Goal: Task Accomplishment & Management: Use online tool/utility

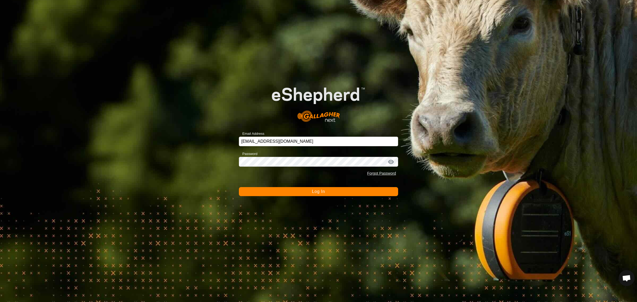
drag, startPoint x: 306, startPoint y: 192, endPoint x: 306, endPoint y: 185, distance: 7.2
click at [306, 192] on button "Log In" at bounding box center [318, 191] width 159 height 9
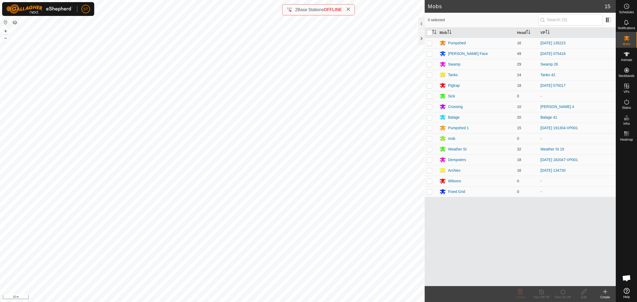
click at [300, 0] on html "ST Schedules Notifications Mobs Animals Neckbands VPs Status Infra Heatmap Help…" at bounding box center [318, 151] width 637 height 302
click at [239, 0] on html "ST Schedules Notifications Mobs Animals Neckbands VPs Status Infra Heatmap Help…" at bounding box center [318, 151] width 637 height 302
click at [627, 102] on icon at bounding box center [627, 102] width 6 height 6
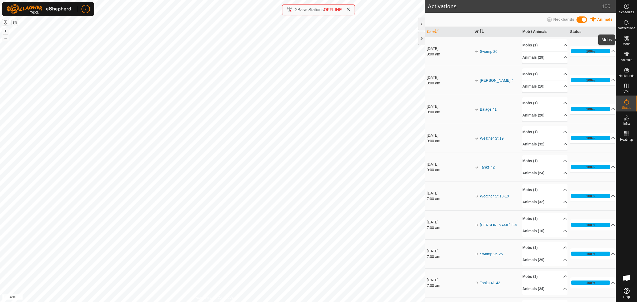
click at [626, 39] on icon at bounding box center [627, 38] width 6 height 5
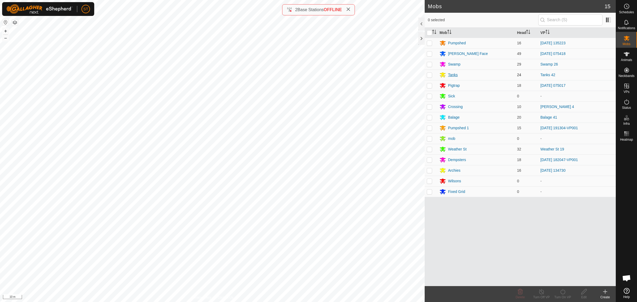
click at [454, 74] on div "Tanks" at bounding box center [453, 75] width 10 height 6
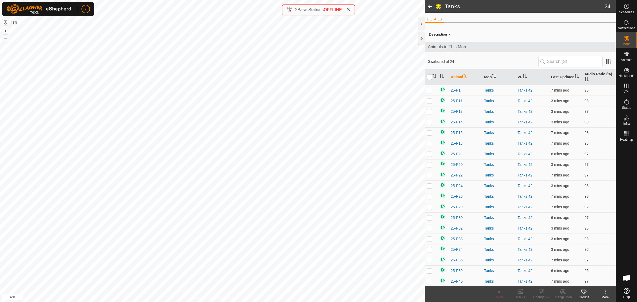
click at [428, 78] on input "checkbox" at bounding box center [429, 77] width 5 height 5
checkbox input "true"
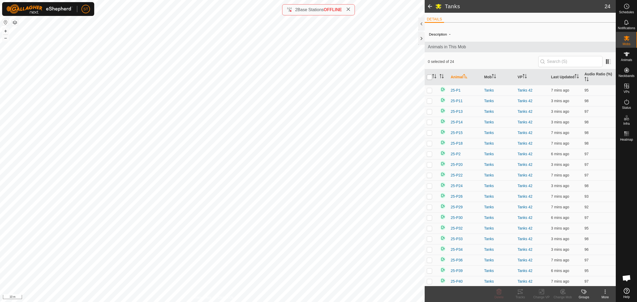
checkbox input "true"
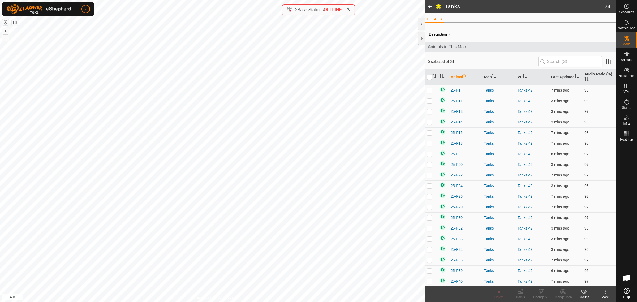
checkbox input "true"
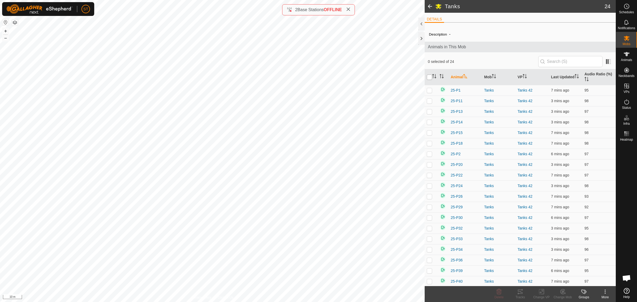
checkbox input "true"
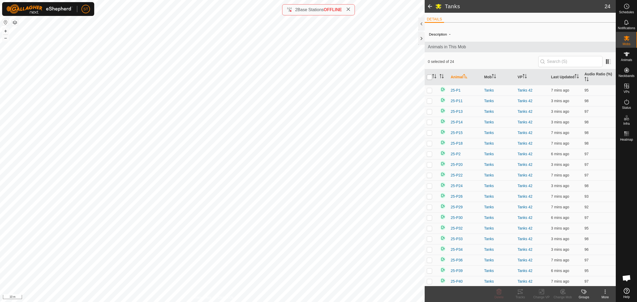
checkbox input "true"
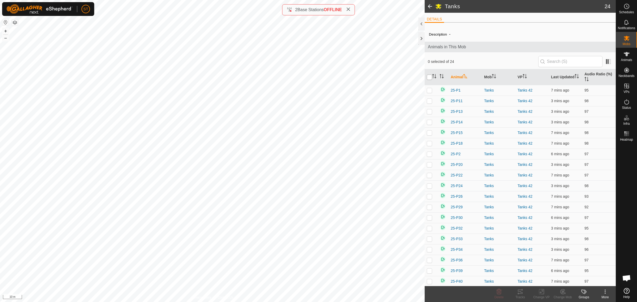
checkbox input "true"
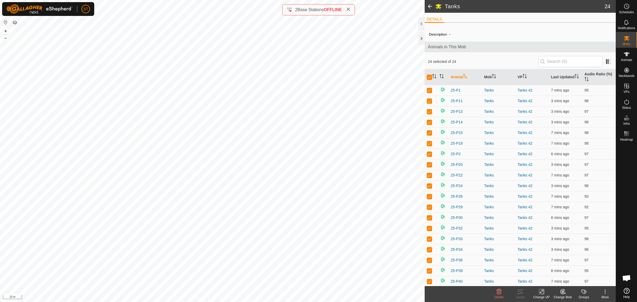
click at [540, 292] on icon at bounding box center [542, 291] width 4 height 3
click at [550, 279] on link "Turn Off VP" at bounding box center [557, 280] width 53 height 11
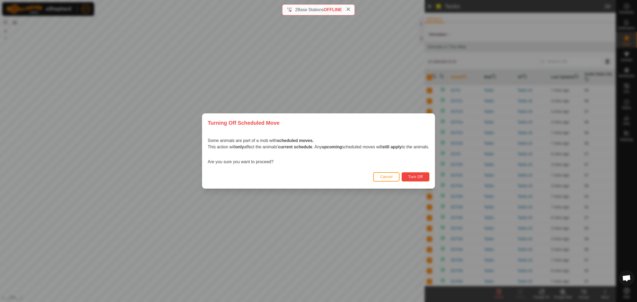
click at [420, 178] on span "Turn Off" at bounding box center [415, 177] width 15 height 4
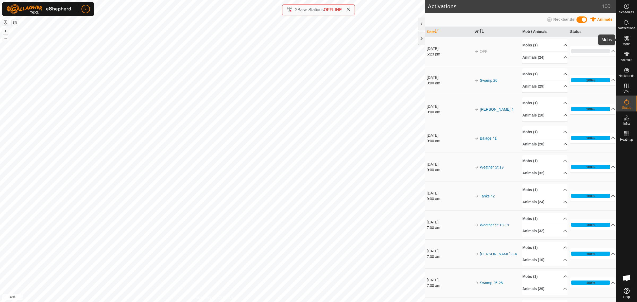
click at [627, 40] on icon at bounding box center [627, 38] width 6 height 6
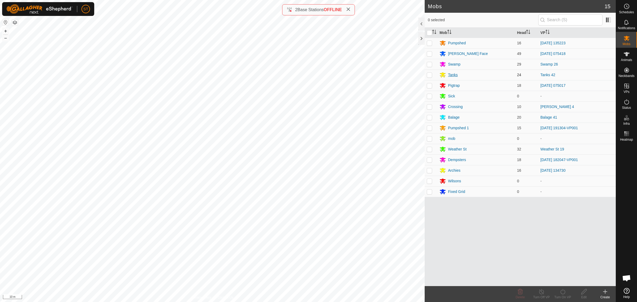
click at [449, 76] on div "Tanks" at bounding box center [453, 75] width 10 height 6
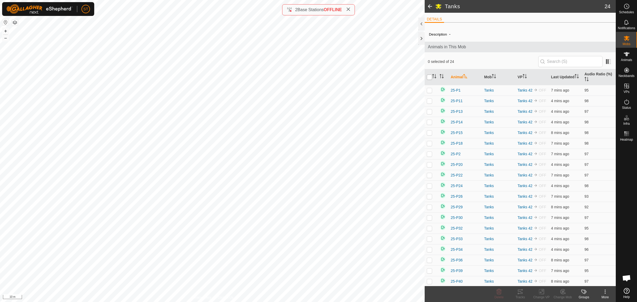
click at [431, 77] on input "checkbox" at bounding box center [429, 77] width 5 height 5
checkbox input "true"
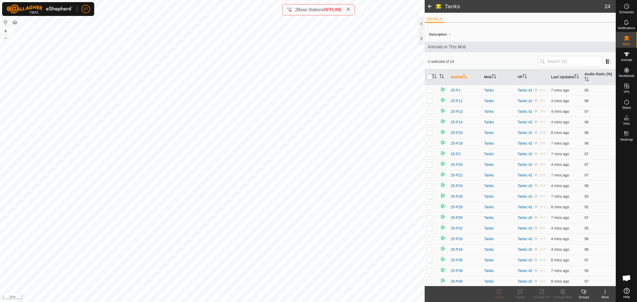
checkbox input "true"
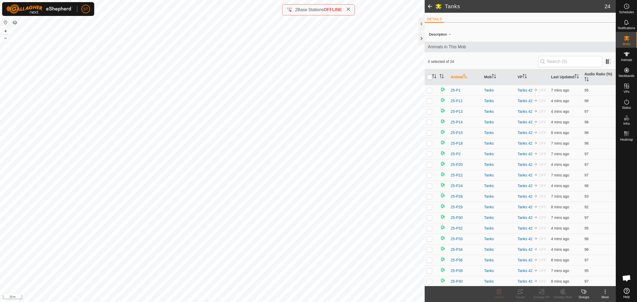
checkbox input "true"
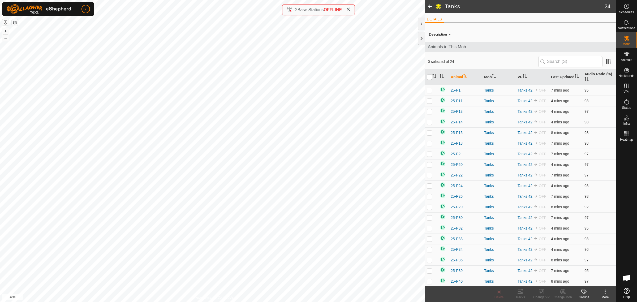
checkbox input "true"
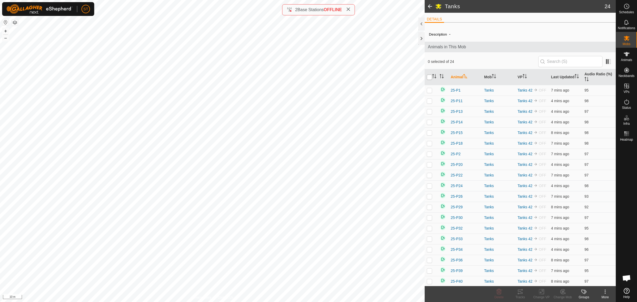
checkbox input "true"
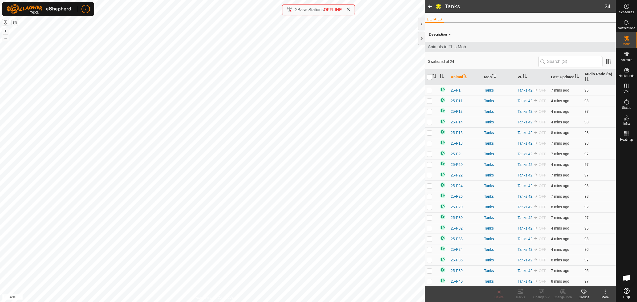
checkbox input "true"
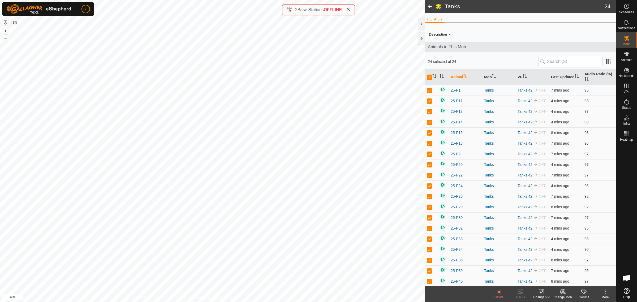
click at [560, 293] on icon at bounding box center [562, 291] width 5 height 5
click at [576, 268] on link "Choose Mob..." at bounding box center [578, 269] width 53 height 11
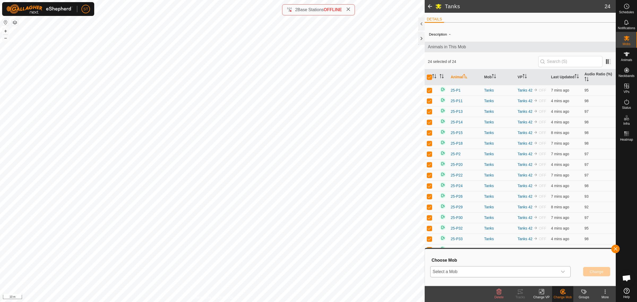
click at [564, 272] on icon "dropdown trigger" at bounding box center [563, 272] width 4 height 4
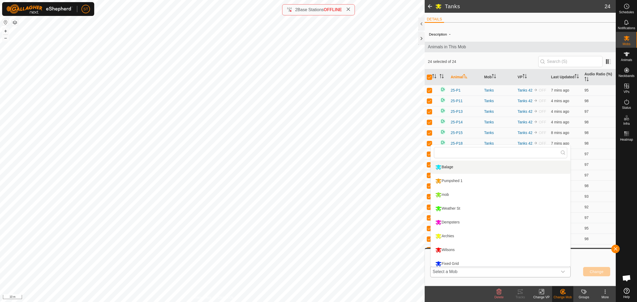
scroll to position [100, 0]
click at [448, 247] on li "Wilsons" at bounding box center [501, 246] width 140 height 13
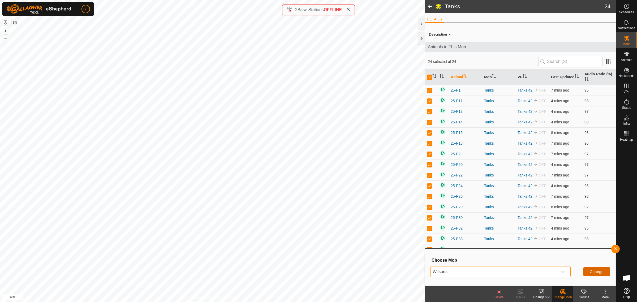
click at [595, 271] on span "Change" at bounding box center [597, 272] width 14 height 4
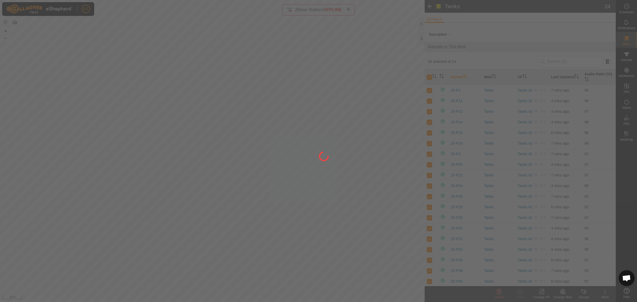
checkbox input "false"
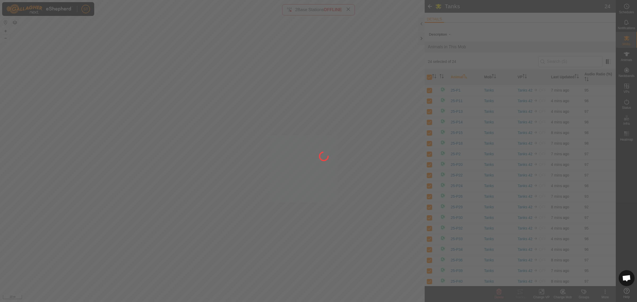
checkbox input "false"
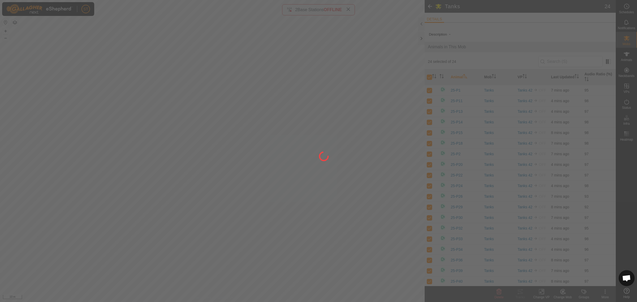
checkbox input "false"
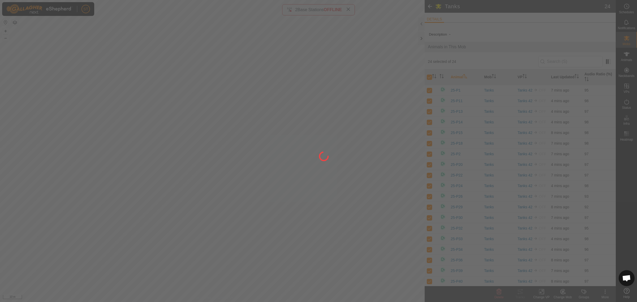
checkbox input "false"
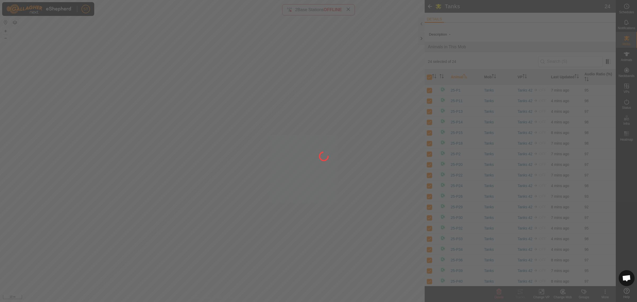
checkbox input "false"
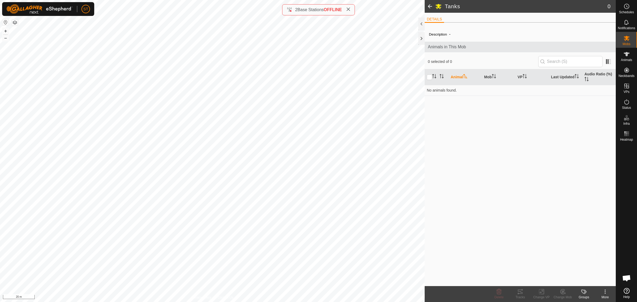
click at [205, 0] on html "ST Schedules Notifications Mobs Animals Neckbands VPs Status Infra Heatmap Help…" at bounding box center [318, 151] width 637 height 302
click at [164, 0] on html "ST Schedules Notifications Mobs Animals Neckbands VPs Status Infra Heatmap Help…" at bounding box center [318, 151] width 637 height 302
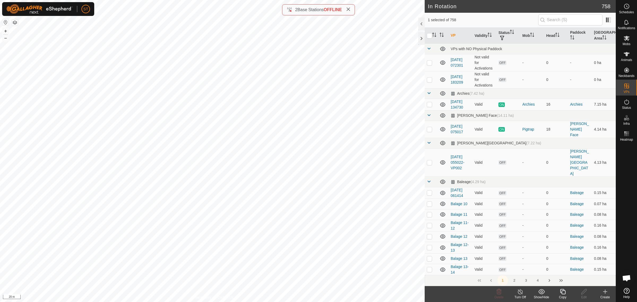
click at [564, 294] on icon at bounding box center [563, 292] width 7 height 6
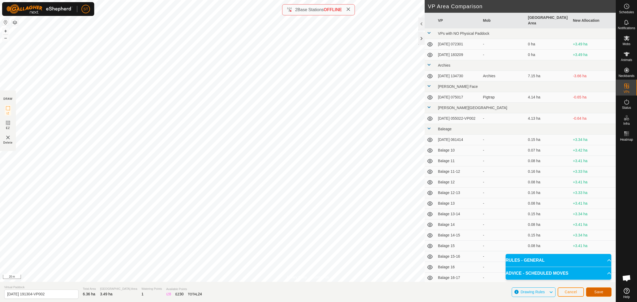
click at [599, 293] on span "Save" at bounding box center [598, 292] width 9 height 4
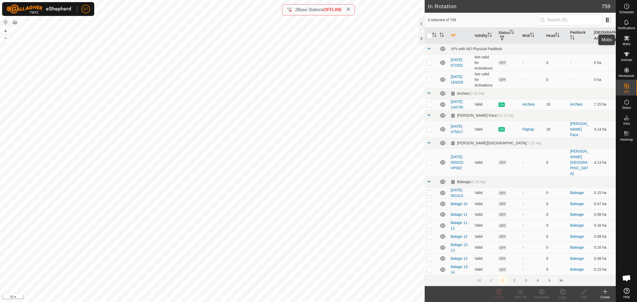
click at [628, 40] on icon at bounding box center [627, 38] width 6 height 5
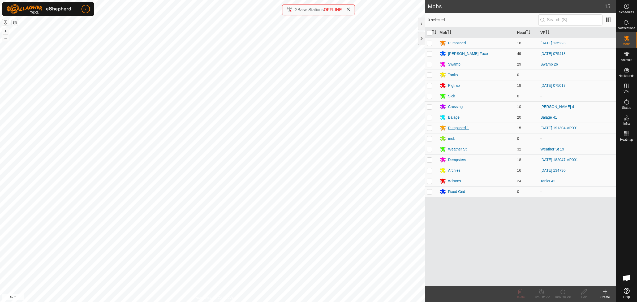
click at [453, 128] on div "Pumpshed 1" at bounding box center [458, 128] width 21 height 6
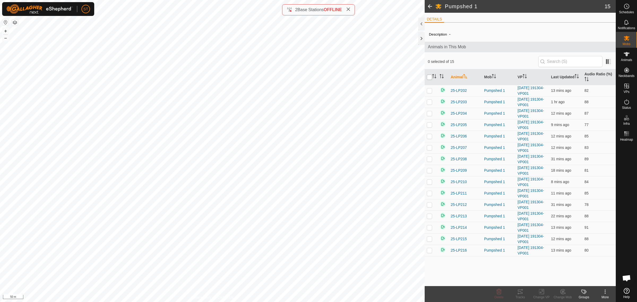
click at [427, 77] on input "checkbox" at bounding box center [429, 77] width 5 height 5
checkbox input "true"
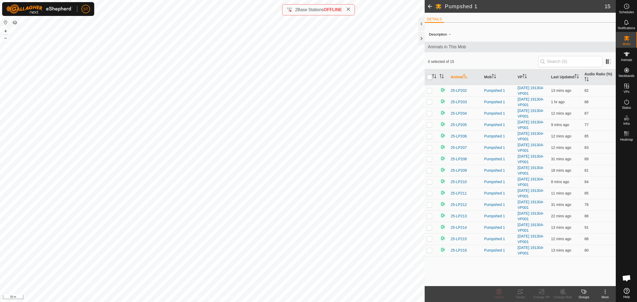
checkbox input "true"
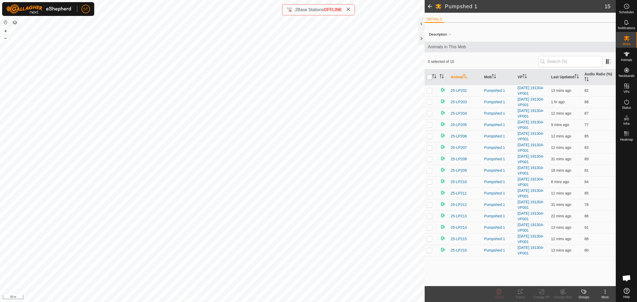
checkbox input "true"
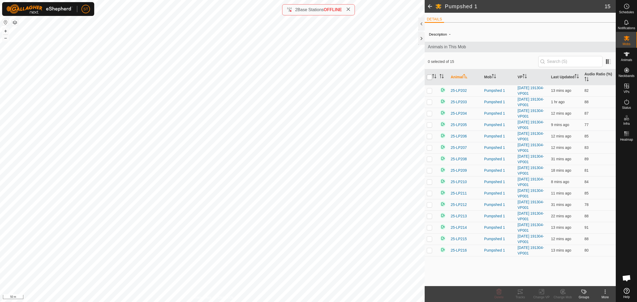
checkbox input "true"
click at [542, 294] on icon at bounding box center [541, 292] width 7 height 6
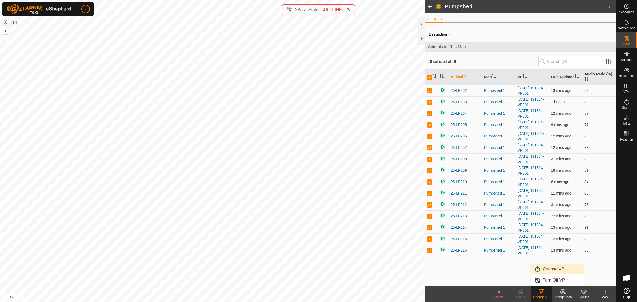
click at [556, 269] on link "Choose VP..." at bounding box center [557, 269] width 53 height 11
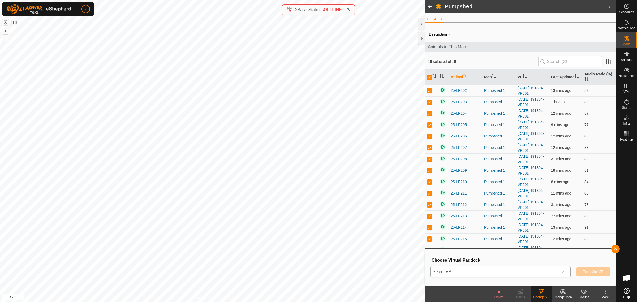
click at [562, 271] on icon "dropdown trigger" at bounding box center [563, 272] width 4 height 4
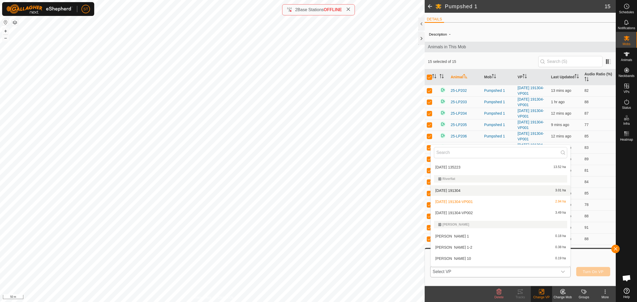
scroll to position [4778, 0]
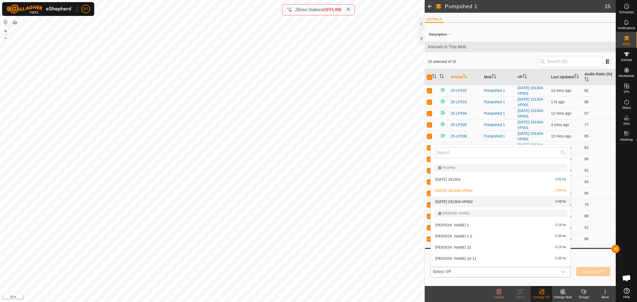
click at [467, 198] on li "[DATE] 191304-VP002 3.49 ha" at bounding box center [501, 201] width 140 height 11
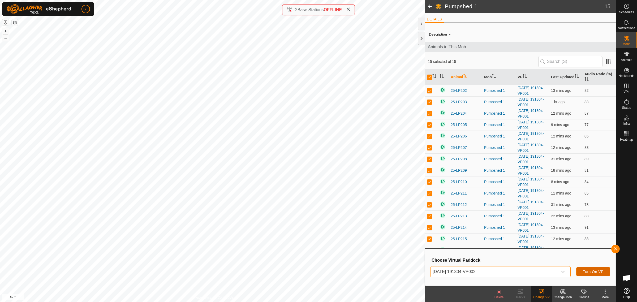
click at [591, 270] on span "Turn On VP" at bounding box center [593, 272] width 21 height 4
